Goal: Information Seeking & Learning: Learn about a topic

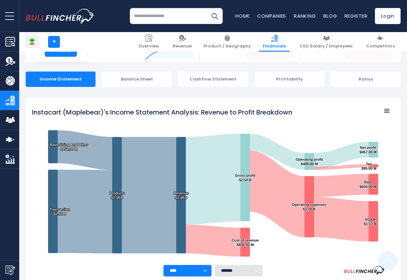
scroll to position [347, 0]
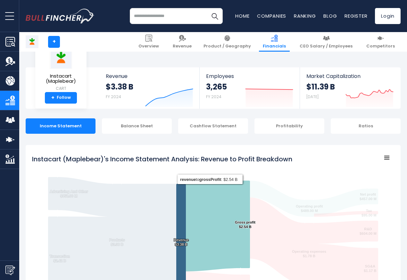
scroll to position [347, 0]
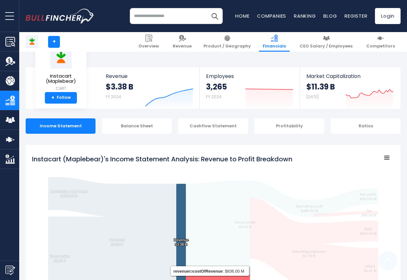
scroll to position [347, 0]
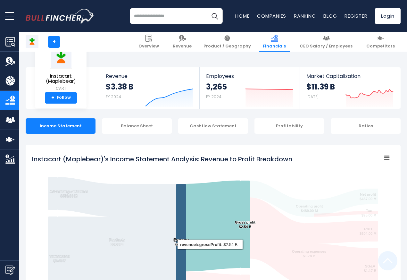
scroll to position [347, 0]
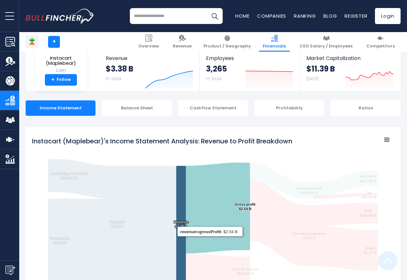
scroll to position [347, 0]
